Goal: Task Accomplishment & Management: Manage account settings

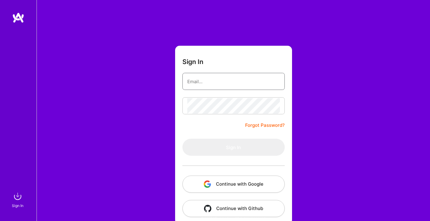
click at [219, 84] on input "email" at bounding box center [233, 82] width 93 height 16
type input "[PERSON_NAME][EMAIL_ADDRESS][PERSON_NAME][DOMAIN_NAME]"
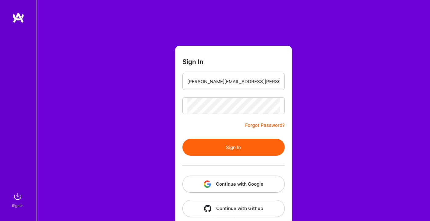
click at [233, 143] on button "Sign In" at bounding box center [233, 147] width 102 height 17
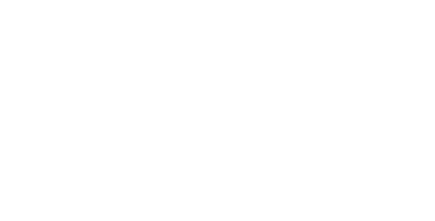
click at [233, 0] on html at bounding box center [217, 0] width 435 height 0
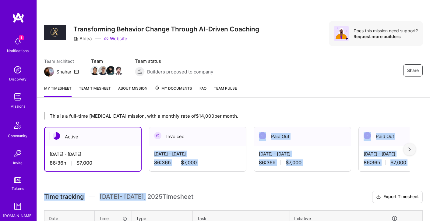
drag, startPoint x: 233, startPoint y: 143, endPoint x: 146, endPoint y: 193, distance: 100.1
click at [146, 193] on html "1 1 Notifications Discovery Missions Community Invite Tokens [DOMAIN_NAME] Alde…" at bounding box center [215, 210] width 430 height 420
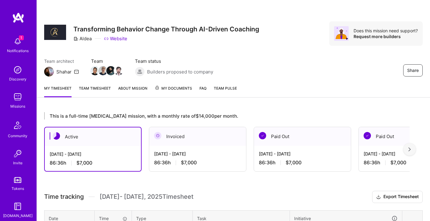
click at [155, 196] on span "[DATE] - [DATE] Timesheet" at bounding box center [147, 197] width 94 height 8
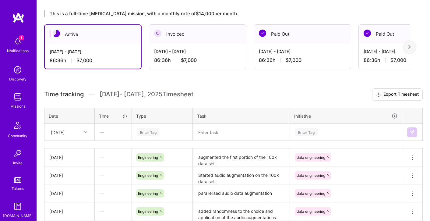
scroll to position [103, 0]
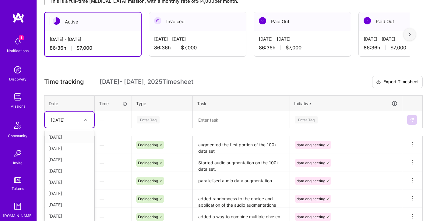
click at [85, 128] on div "option [DATE] focused, 1 of 14. 13 results available. Use Up and Down to choose…" at bounding box center [69, 119] width 49 height 16
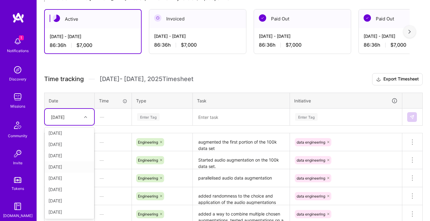
scroll to position [57, 0]
click at [69, 211] on div "[DATE]" at bounding box center [69, 212] width 49 height 11
click at [166, 117] on div "Enter Tag" at bounding box center [161, 117] width 51 height 8
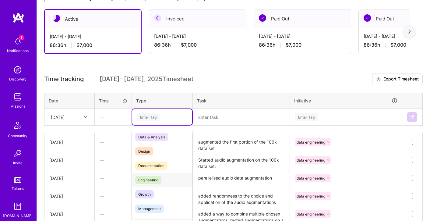
click at [158, 178] on span "Engineering" at bounding box center [148, 180] width 26 height 8
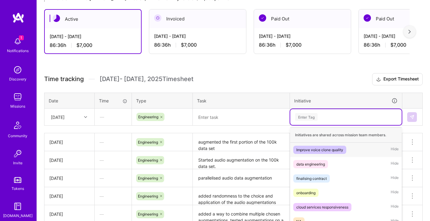
scroll to position [151, 0]
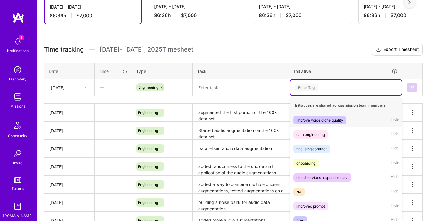
click at [321, 95] on div "option Improve voice clone quality focused, 1 of 10. 10 results available. Use …" at bounding box center [345, 87] width 111 height 16
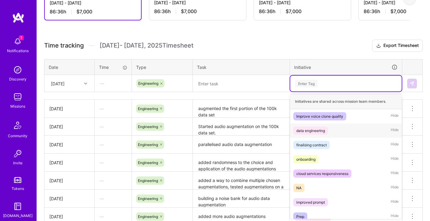
click at [322, 131] on div "data engineering" at bounding box center [310, 130] width 29 height 6
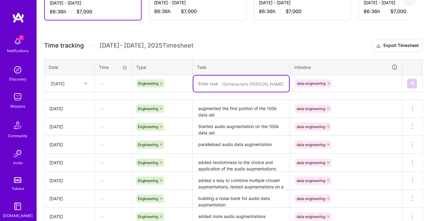
click at [237, 85] on textarea at bounding box center [241, 84] width 96 height 16
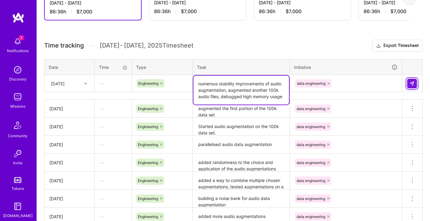
type textarea "numerous stability improvements of audio augmentation, augmented another 100k a…"
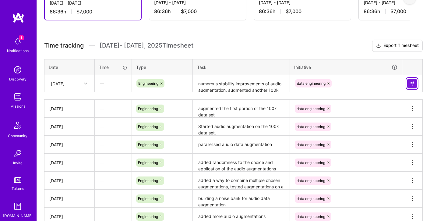
click at [413, 85] on img at bounding box center [412, 83] width 5 height 5
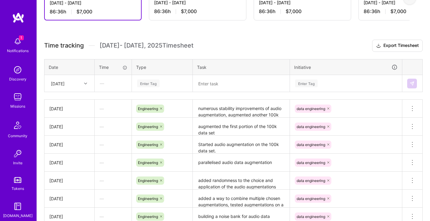
click at [193, 44] on span "[DATE] - [DATE] Timesheet" at bounding box center [147, 46] width 94 height 8
